Goal: Task Accomplishment & Management: Manage account settings

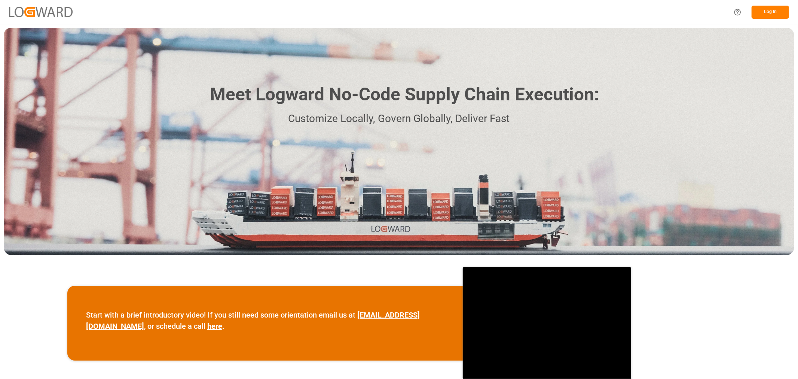
click at [758, 12] on button "Log In" at bounding box center [770, 12] width 37 height 13
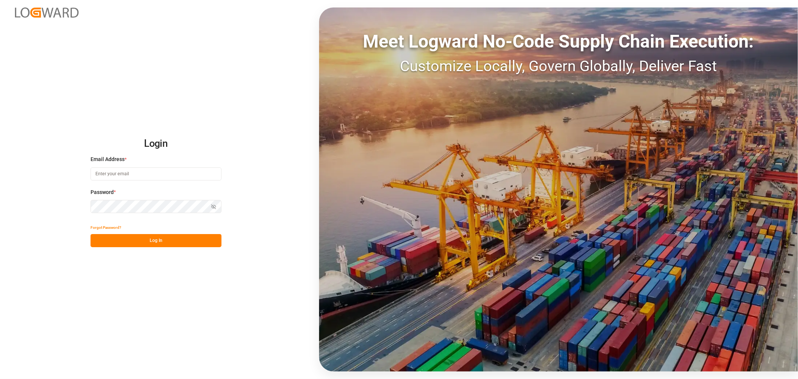
click at [156, 173] on input at bounding box center [156, 173] width 131 height 13
type input "[PERSON_NAME][EMAIL_ADDRESS][PERSON_NAME][DOMAIN_NAME]"
click at [212, 205] on icon "button" at bounding box center [213, 206] width 5 height 5
click at [178, 240] on button "Log In" at bounding box center [156, 240] width 131 height 13
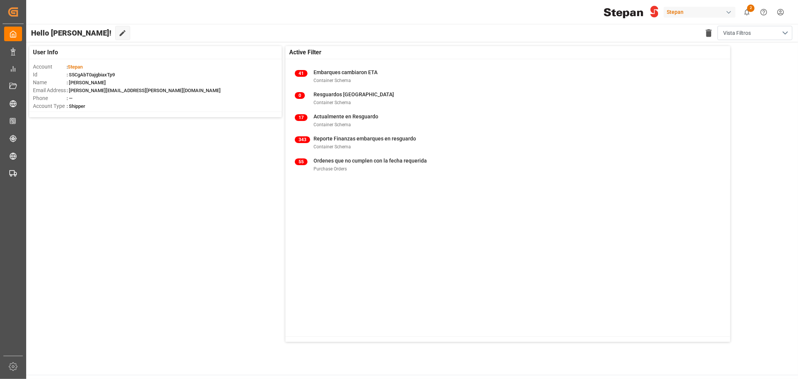
click at [156, 214] on div "User Info Account : [PERSON_NAME] : S5CgAbT0ajgbiaxTp9 Name : [PERSON_NAME] Ema…" at bounding box center [411, 193] width 773 height 303
click at [674, 12] on div "Stepan" at bounding box center [700, 12] width 72 height 11
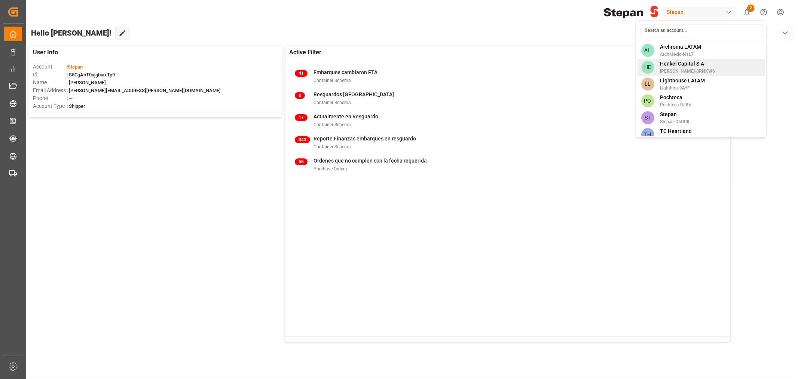
click at [678, 70] on span "[PERSON_NAME]-8RNKW6" at bounding box center [687, 71] width 55 height 7
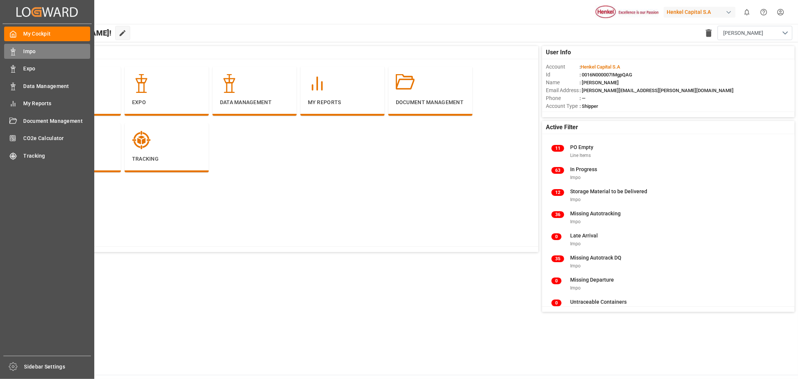
click at [16, 55] on div "Impo Impo" at bounding box center [47, 51] width 86 height 15
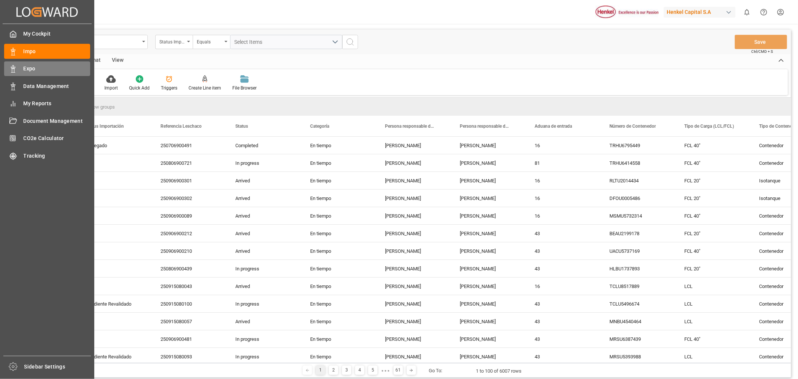
click at [13, 73] on div "Expo Expo" at bounding box center [47, 68] width 86 height 15
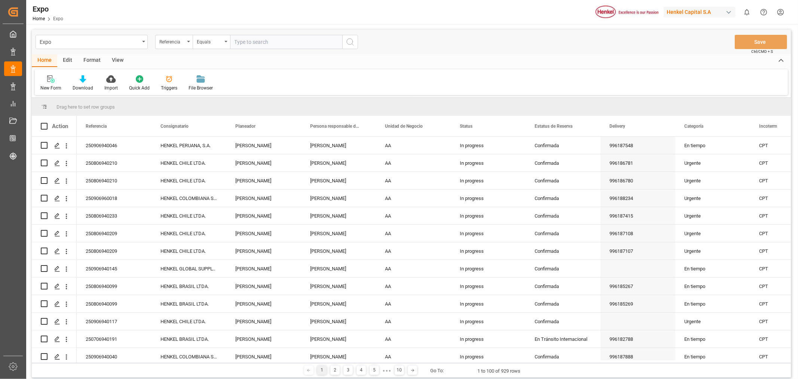
click at [63, 65] on div "Edit" at bounding box center [67, 60] width 21 height 13
click at [152, 82] on icon at bounding box center [156, 78] width 10 height 7
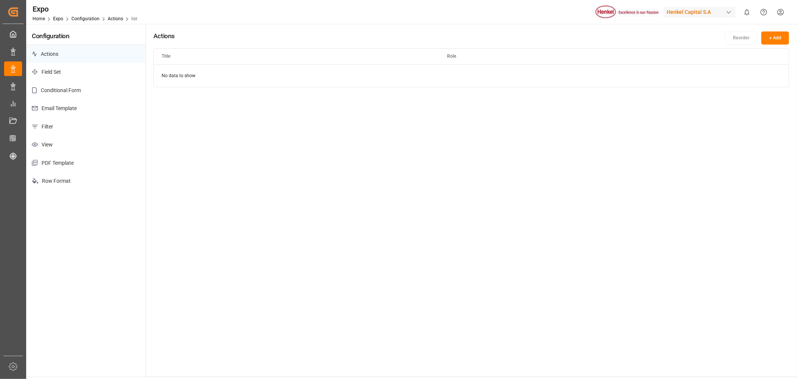
click at [96, 109] on p "Email Template" at bounding box center [85, 108] width 119 height 18
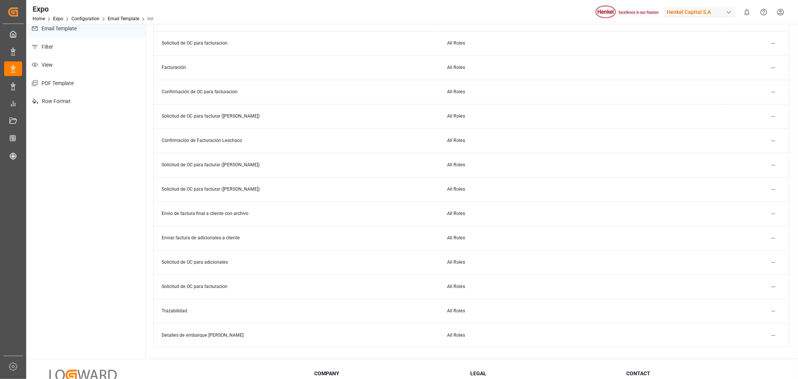
scroll to position [83, 0]
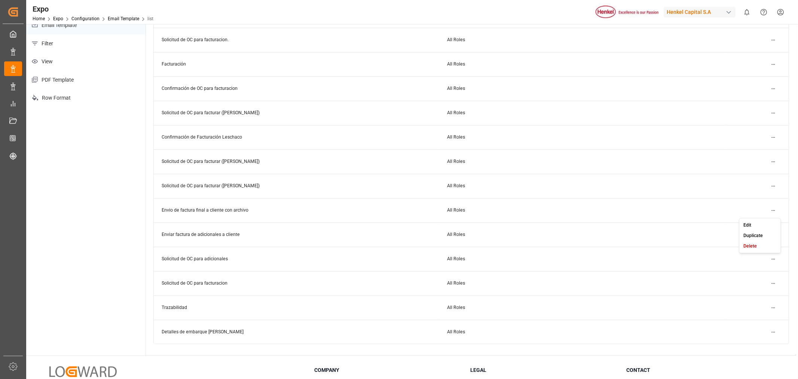
click at [776, 209] on html "Created by potrace 1.15, written by [PERSON_NAME] [DATE]-[DATE] Created by potr…" at bounding box center [399, 189] width 798 height 379
click at [766, 227] on div "Edit" at bounding box center [760, 225] width 39 height 10
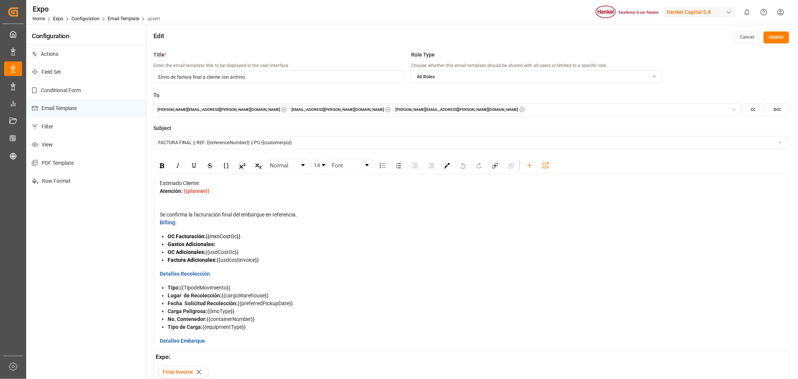
click at [365, 109] on div "[PERSON_NAME][EMAIL_ADDRESS][PERSON_NAME][DOMAIN_NAME] [DOMAIN_NAME][EMAIL_ADDR…" at bounding box center [447, 109] width 584 height 7
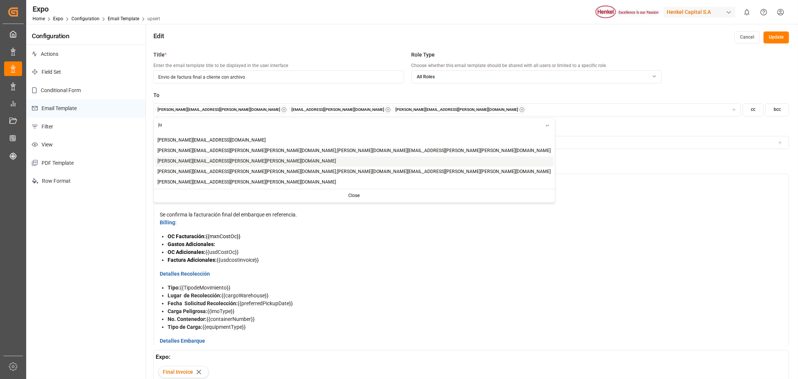
type input "ju"
click at [195, 163] on span "[PERSON_NAME][EMAIL_ADDRESS][PERSON_NAME][PERSON_NAME][DOMAIN_NAME]" at bounding box center [247, 161] width 179 height 7
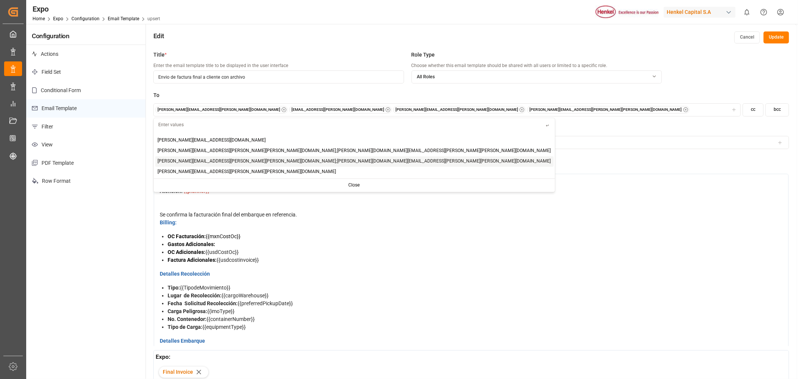
click at [773, 39] on button "Update" at bounding box center [776, 37] width 25 height 12
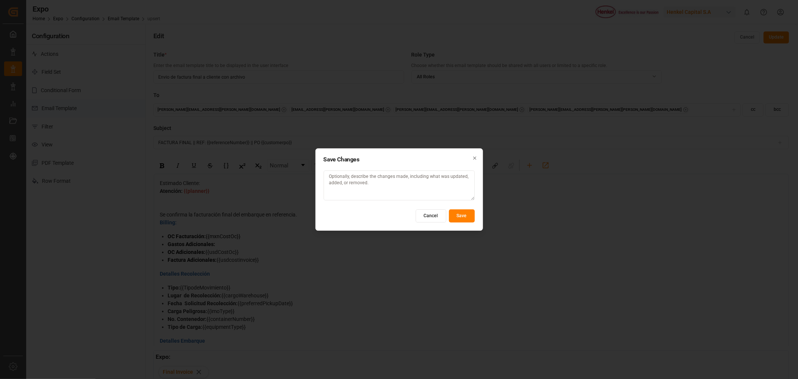
click at [458, 215] on button "Save" at bounding box center [462, 215] width 26 height 13
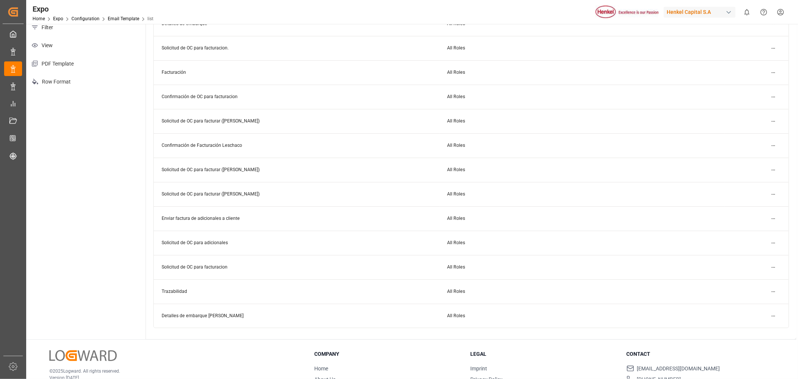
scroll to position [145, 0]
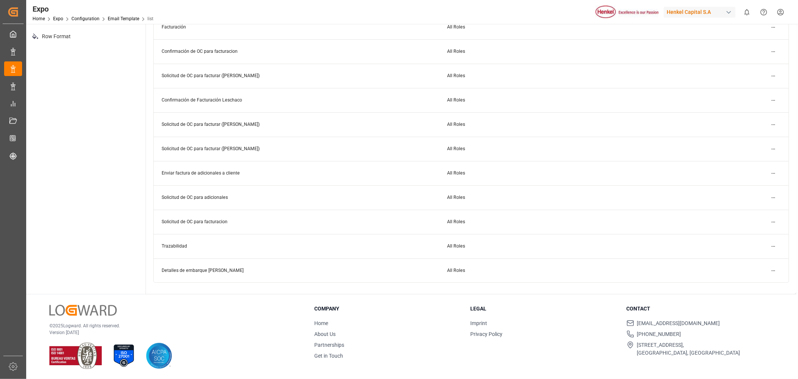
click at [770, 173] on html "Created by potrace 1.15, written by [PERSON_NAME] [DATE]-[DATE] Created by potr…" at bounding box center [399, 189] width 798 height 379
click at [749, 186] on small "Edit" at bounding box center [748, 187] width 8 height 4
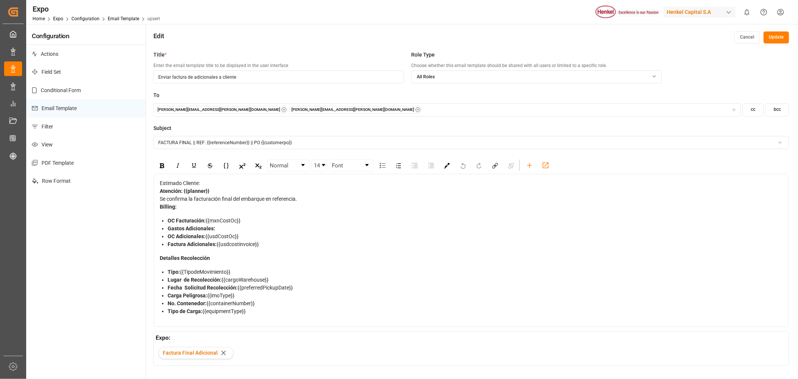
click at [309, 109] on div "[PERSON_NAME][EMAIL_ADDRESS][PERSON_NAME][DOMAIN_NAME] [PERSON_NAME][EMAIL_ADDR…" at bounding box center [447, 109] width 584 height 7
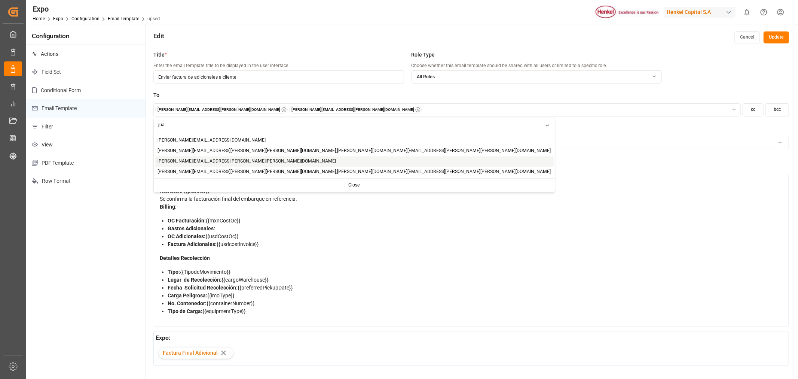
type input "jua"
click at [208, 162] on div "[PERSON_NAME][EMAIL_ADDRESS][PERSON_NAME][PERSON_NAME][DOMAIN_NAME]" at bounding box center [354, 161] width 399 height 10
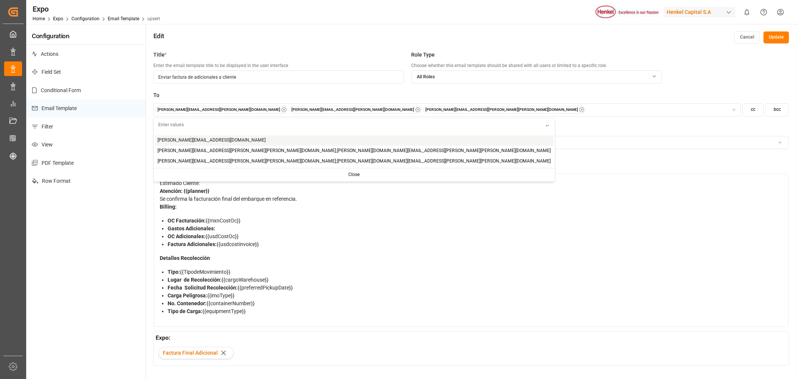
click at [775, 40] on button "Update" at bounding box center [776, 37] width 25 height 12
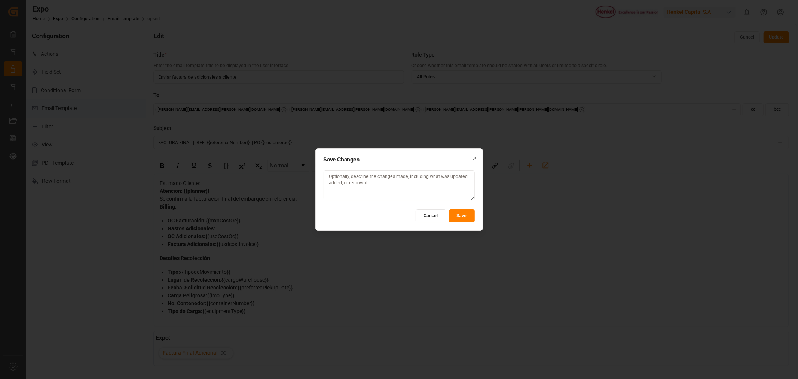
click at [470, 216] on button "Save" at bounding box center [462, 215] width 26 height 13
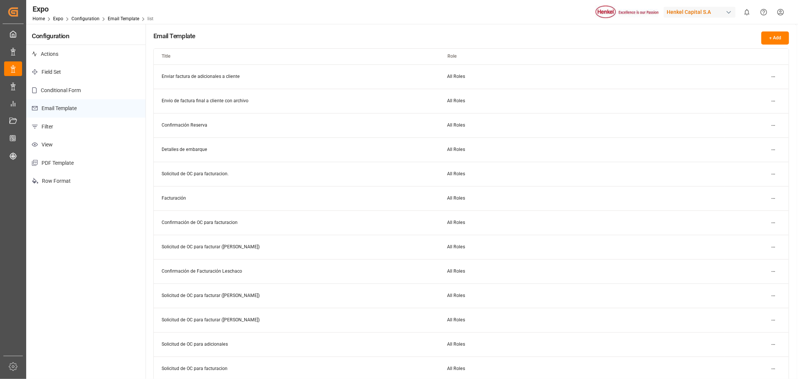
click at [727, 9] on div "button" at bounding box center [728, 12] width 7 height 7
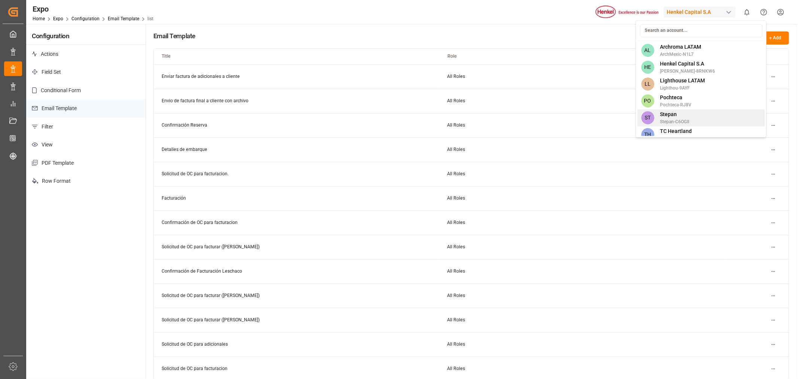
click at [685, 118] on span "Stepan-C6OGII" at bounding box center [674, 121] width 29 height 7
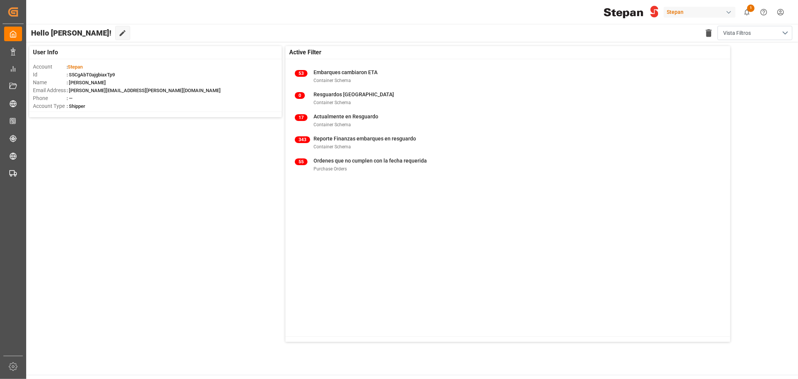
click at [407, 43] on div "User Info Account : [PERSON_NAME] : S5CgAbT0ajgbiaxTp9 Name : [PERSON_NAME] Ema…" at bounding box center [411, 193] width 773 height 303
click at [743, 10] on icon "show 1 new notifications" at bounding box center [747, 12] width 8 height 8
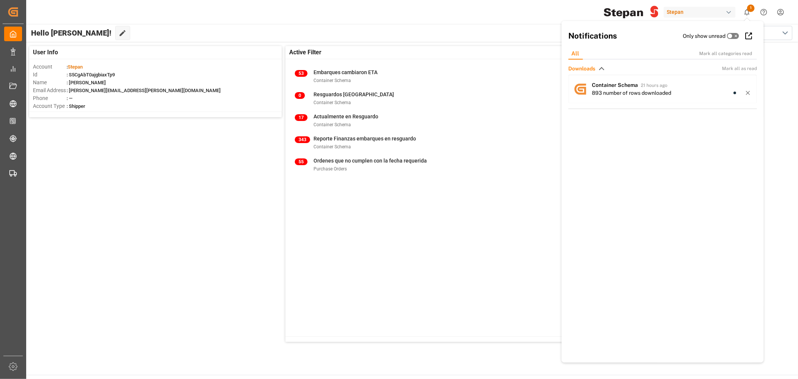
click at [448, 12] on div "[PERSON_NAME] 1 Notifications Only show unread All Mark all categories read Dow…" at bounding box center [410, 12] width 778 height 24
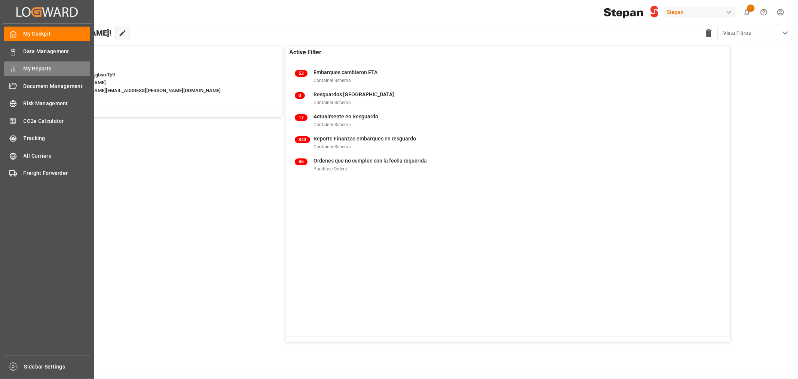
click at [19, 70] on div "My Reports My Reports" at bounding box center [47, 68] width 86 height 15
